Goal: Transaction & Acquisition: Purchase product/service

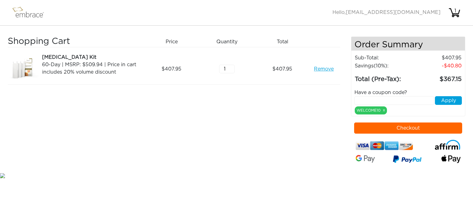
click at [388, 99] on input "text" at bounding box center [395, 100] width 80 height 9
type input "SEPTEMBERSTEAL"
drag, startPoint x: 449, startPoint y: 102, endPoint x: 396, endPoint y: 114, distance: 53.7
click at [449, 102] on button "Apply" at bounding box center [448, 100] width 27 height 9
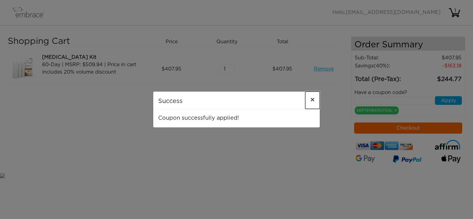
click at [313, 100] on span "×" at bounding box center [312, 100] width 5 height 7
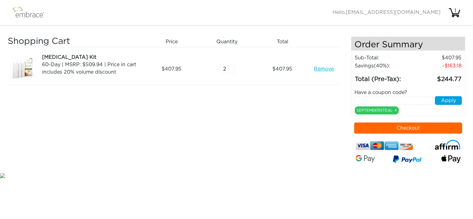
click at [232, 67] on input "2" at bounding box center [226, 69] width 15 height 9
type input "1"
click at [230, 71] on input "1" at bounding box center [226, 69] width 15 height 9
click at [325, 67] on link "Remove" at bounding box center [324, 68] width 20 height 7
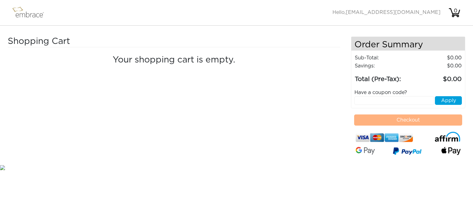
click at [25, 14] on img at bounding box center [31, 12] width 40 height 15
click at [22, 16] on img at bounding box center [31, 12] width 40 height 15
